Goal: Transaction & Acquisition: Subscribe to service/newsletter

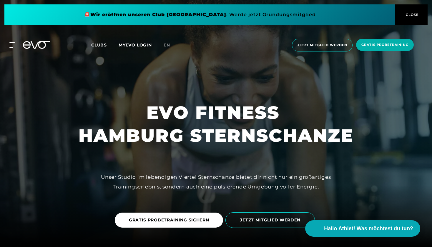
click at [18, 46] on div "MyEVO Login Über EVO Mitgliedschaften Probetraining TAGESPASS EVO Studios [GEOG…" at bounding box center [9, 44] width 21 height 5
click at [34, 46] on icon at bounding box center [36, 45] width 27 height 8
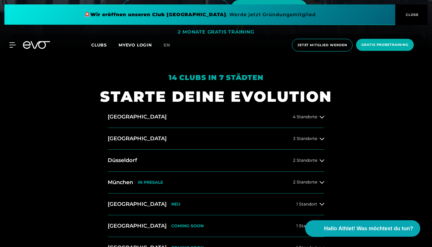
scroll to position [194, 0]
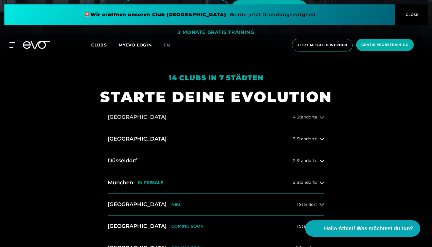
click at [134, 119] on button "[GEOGRAPHIC_DATA] 4 Standorte" at bounding box center [216, 117] width 217 height 22
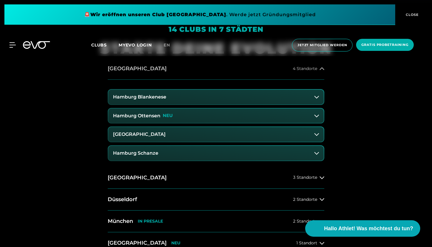
scroll to position [244, 0]
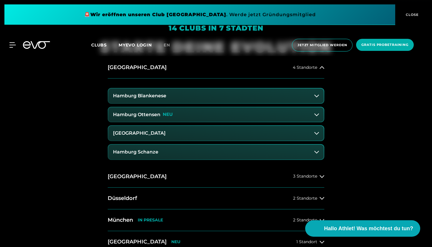
click at [128, 153] on h3 "Hamburg Schanze" at bounding box center [135, 151] width 45 height 5
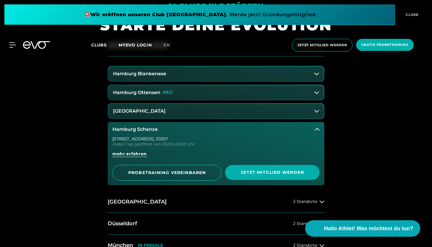
scroll to position [267, 0]
click at [120, 153] on span "mehr erfahren" at bounding box center [129, 154] width 34 height 6
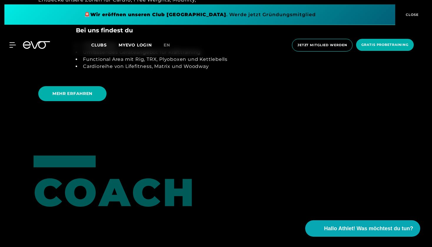
scroll to position [1296, 0]
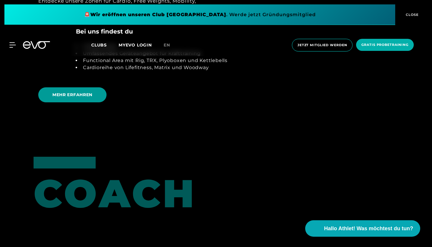
click at [60, 92] on span "MEHR ERFAHREN" at bounding box center [72, 95] width 40 height 6
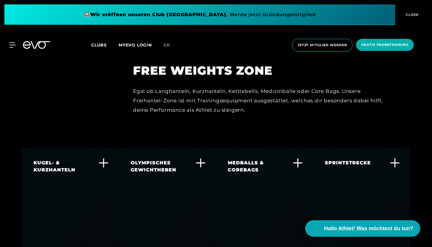
scroll to position [1483, 0]
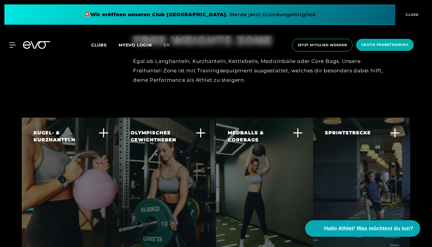
click at [344, 129] on div "SPRINTSTRECKE In jedem EVO Fitnessstudio ist auf dem Boden eine Sprintstrecke a…" at bounding box center [358, 156] width 66 height 55
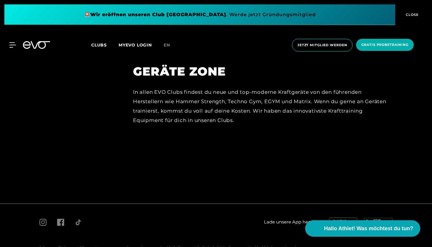
scroll to position [2586, 0]
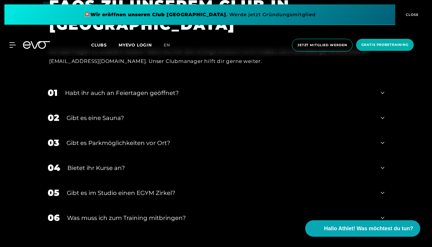
scroll to position [1971, 0]
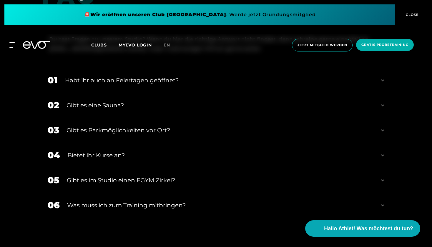
click at [86, 103] on div "Gibt es eine Sauna?" at bounding box center [219, 105] width 307 height 9
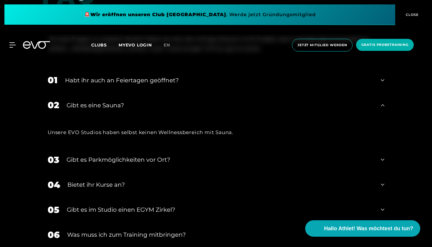
click at [86, 103] on div "Gibt es eine Sauna?" at bounding box center [219, 105] width 307 height 9
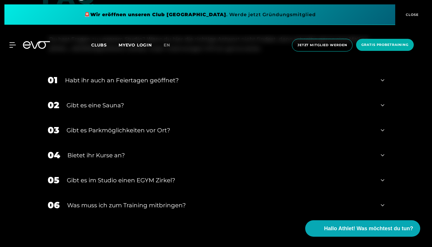
click at [86, 103] on div "Gibt es eine Sauna?" at bounding box center [219, 105] width 307 height 9
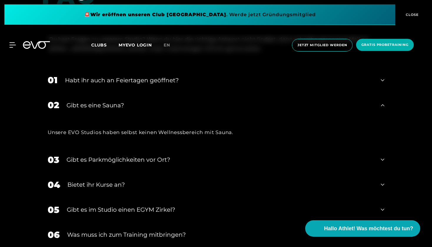
click at [86, 103] on div "Gibt es eine Sauna?" at bounding box center [219, 105] width 307 height 9
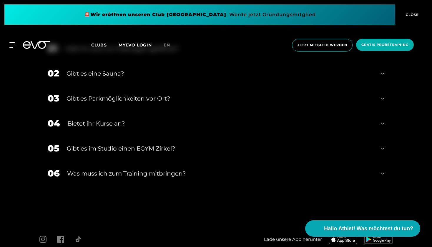
scroll to position [2003, 0]
click at [81, 122] on div "Bietet ihr Kurse an?" at bounding box center [220, 123] width 306 height 9
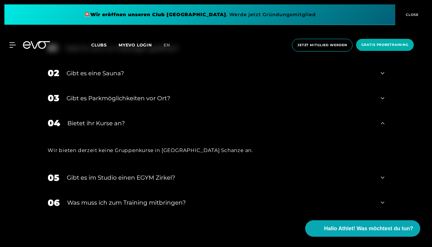
click at [81, 122] on div "Bietet ihr Kurse an?" at bounding box center [220, 123] width 306 height 9
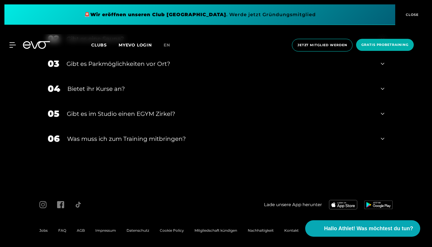
scroll to position [2038, 0]
click at [80, 132] on div "06 Was muss ich zum Training mitbringen?" at bounding box center [216, 139] width 348 height 25
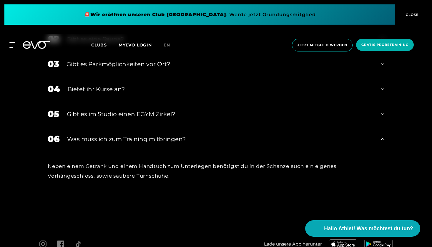
click at [81, 135] on div "Was muss ich zum Training mitbringen?" at bounding box center [220, 139] width 306 height 9
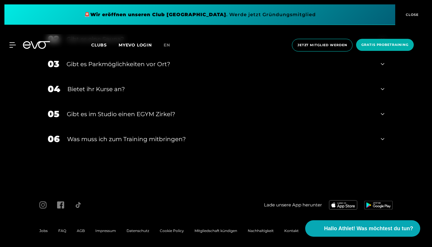
click at [64, 229] on span "FAQ" at bounding box center [62, 231] width 8 height 4
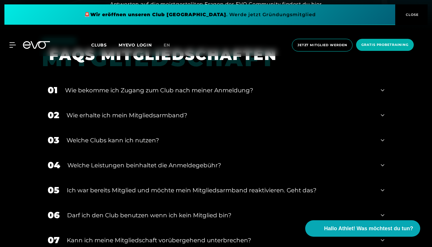
scroll to position [281, 0]
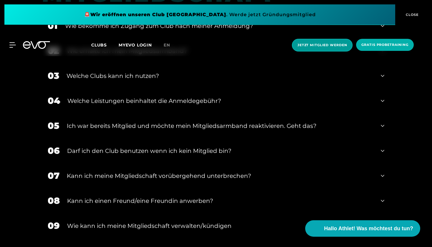
click at [315, 45] on span "Jetzt Mitglied werden" at bounding box center [321, 45] width 49 height 5
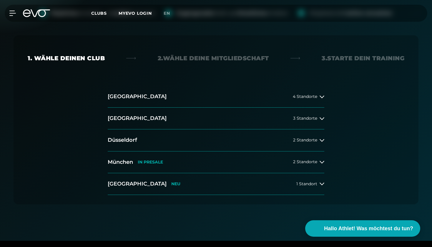
scroll to position [99, 0]
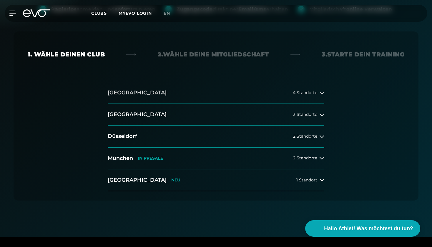
click at [138, 99] on button "[GEOGRAPHIC_DATA] 4 Standorte" at bounding box center [216, 93] width 217 height 22
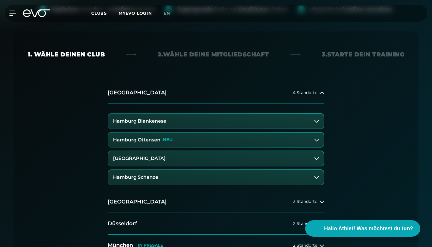
click at [131, 179] on h3 "Hamburg Schanze" at bounding box center [135, 177] width 45 height 5
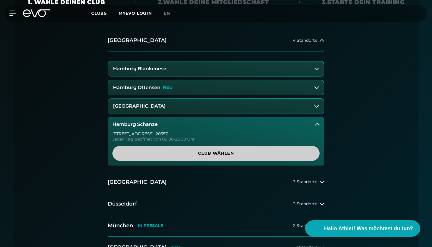
click at [167, 152] on span "Club wählen" at bounding box center [216, 153] width 179 height 6
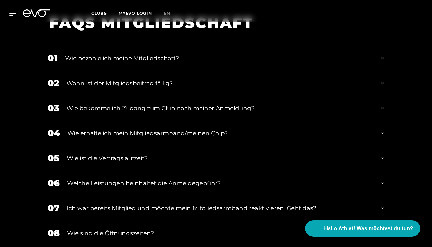
scroll to position [1051, 0]
